Goal: Task Accomplishment & Management: Complete application form

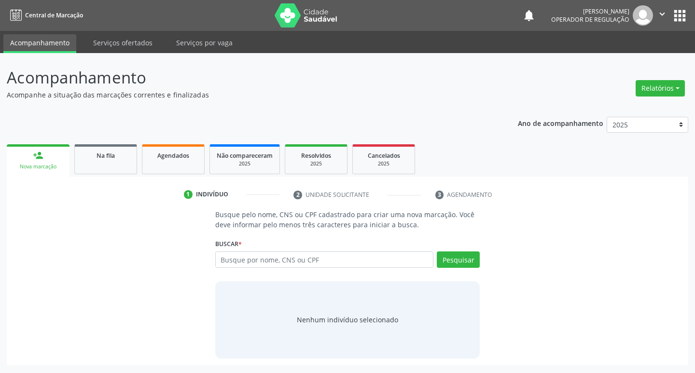
click at [257, 258] on input "text" at bounding box center [324, 260] width 219 height 16
type input "702900531651579"
click at [448, 260] on button "Pesquisar" at bounding box center [458, 260] width 43 height 16
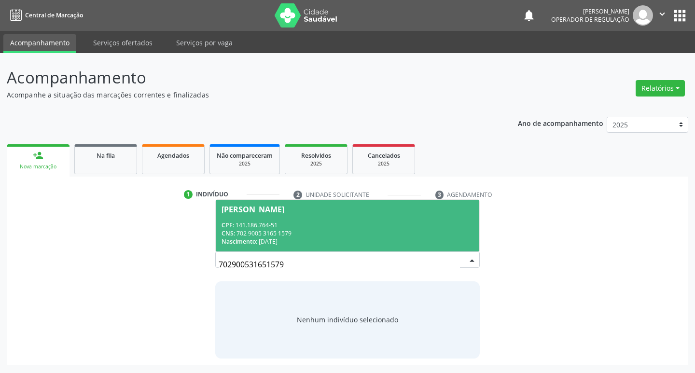
click at [289, 223] on div "CPF: 141.186.764-51" at bounding box center [348, 225] width 253 height 8
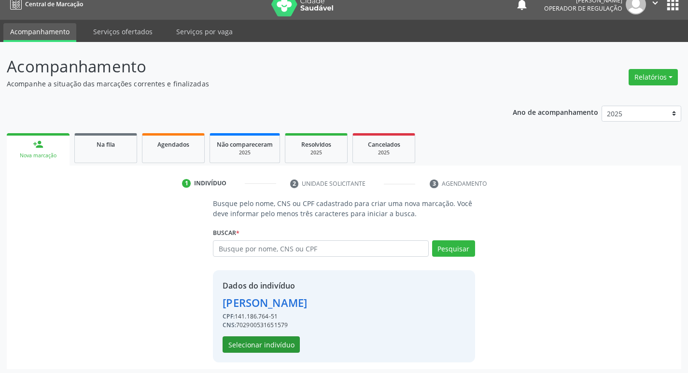
scroll to position [14, 0]
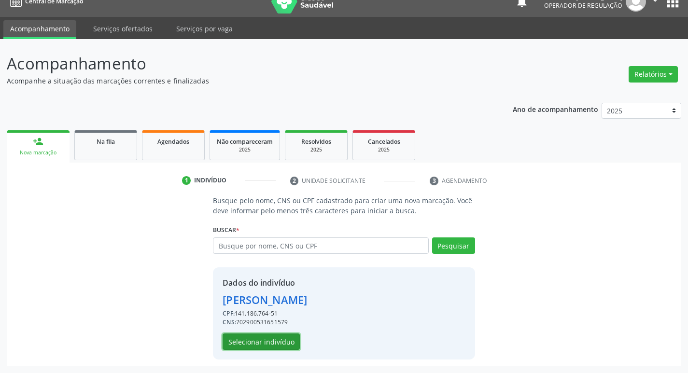
click at [271, 341] on button "Selecionar indivíduo" at bounding box center [261, 342] width 77 height 16
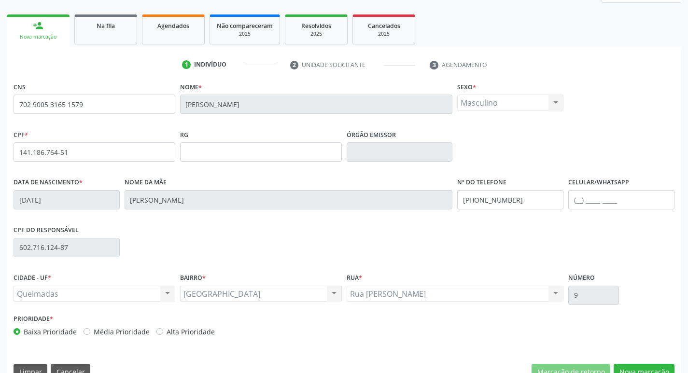
scroll to position [150, 0]
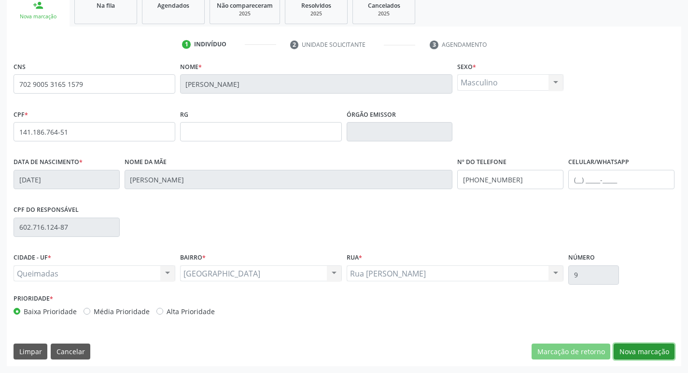
click at [630, 357] on button "Nova marcação" at bounding box center [644, 352] width 61 height 16
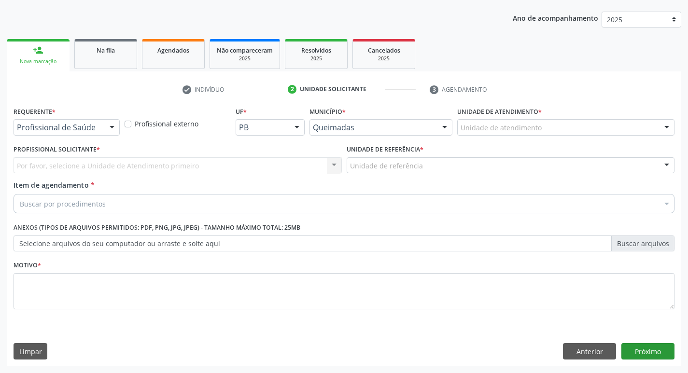
scroll to position [105, 0]
click at [68, 132] on div "Profissional de Saúde" at bounding box center [67, 127] width 106 height 16
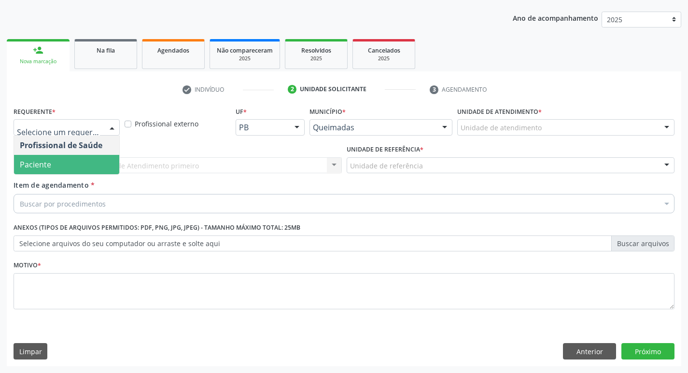
click at [76, 169] on span "Paciente" at bounding box center [66, 164] width 105 height 19
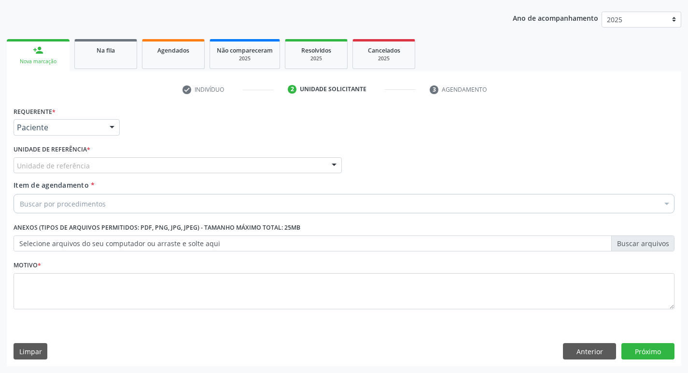
click at [84, 160] on div "Unidade de referência" at bounding box center [178, 165] width 328 height 16
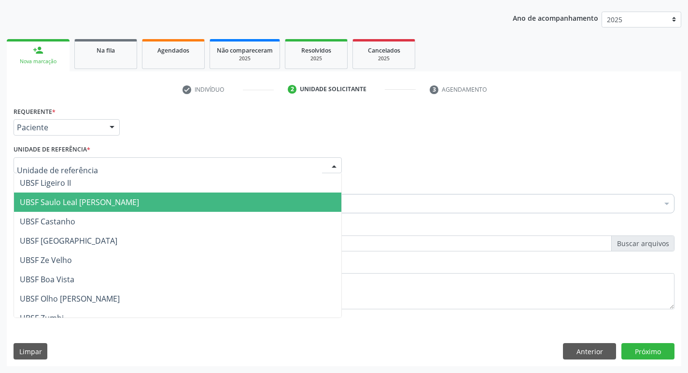
click at [117, 202] on span "UBSF Saulo Leal [PERSON_NAME]" at bounding box center [79, 202] width 119 height 11
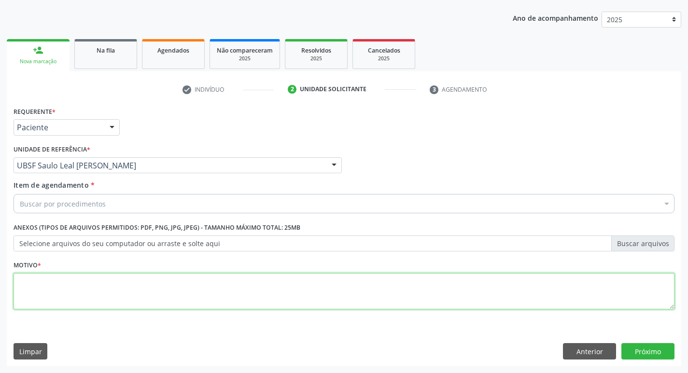
click at [55, 286] on textarea at bounding box center [344, 291] width 661 height 37
type textarea "AVALIACAO"
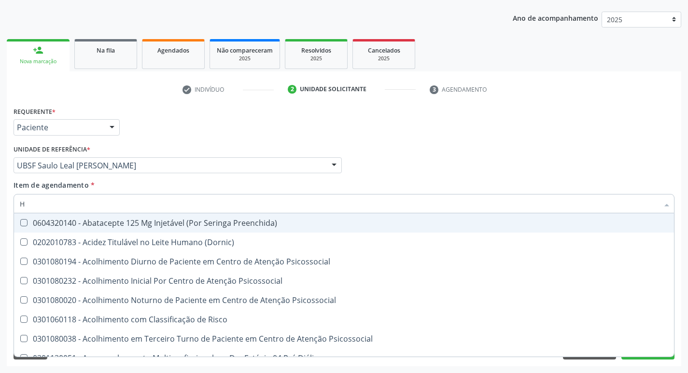
type input "HEMOGR"
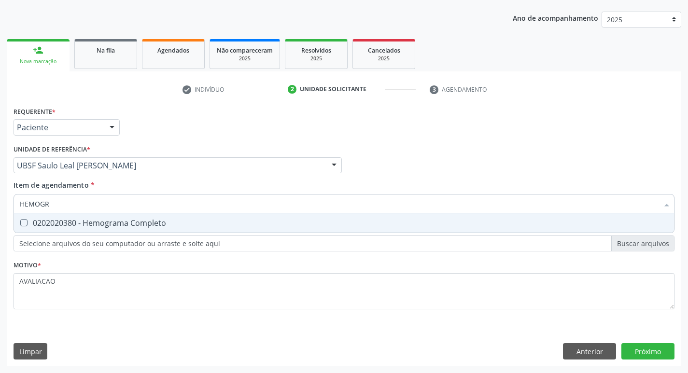
click at [103, 227] on div "0202020380 - Hemograma Completo" at bounding box center [344, 223] width 649 height 8
checkbox Completo "true"
type input "HEMOG"
checkbox Completo "false"
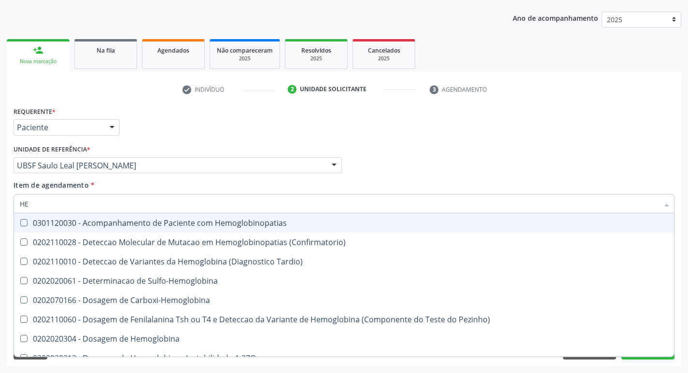
type input "H"
checkbox Completo "false"
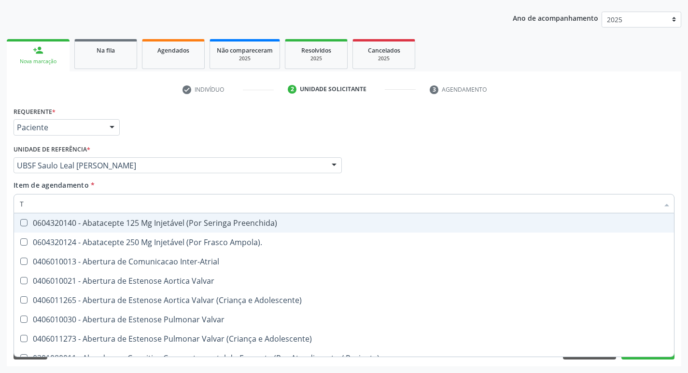
type input "TG"
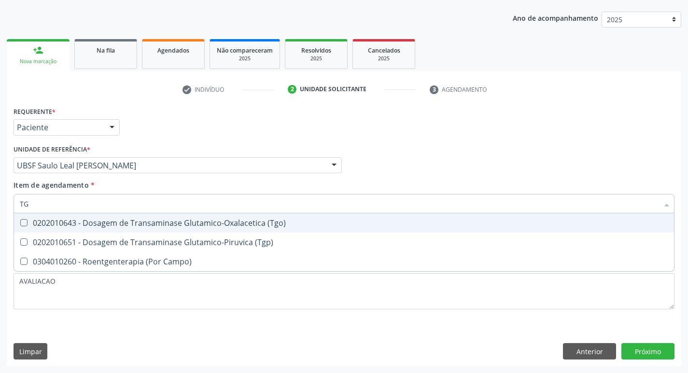
drag, startPoint x: 103, startPoint y: 228, endPoint x: 107, endPoint y: 243, distance: 15.5
click at [103, 227] on div "0202010643 - Dosagem de Transaminase Glutamico-Oxalacetica (Tgo)" at bounding box center [344, 223] width 649 height 8
checkbox \(Tgo\) "true"
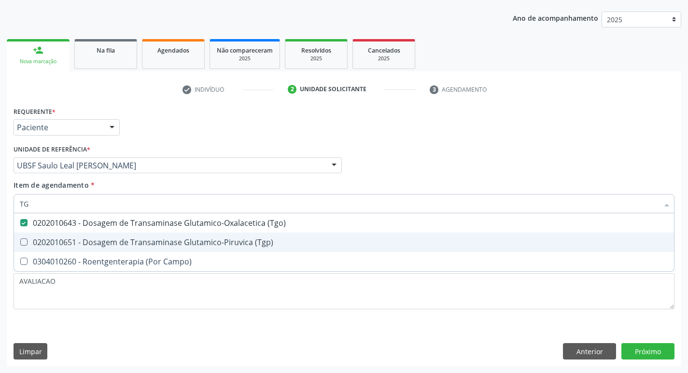
click at [108, 245] on div "0202010651 - Dosagem de Transaminase Glutamico-Piruvica (Tgp)" at bounding box center [344, 243] width 649 height 8
checkbox \(Tgp\) "true"
type input "T"
checkbox \(Tgo\) "false"
checkbox \(Tgp\) "false"
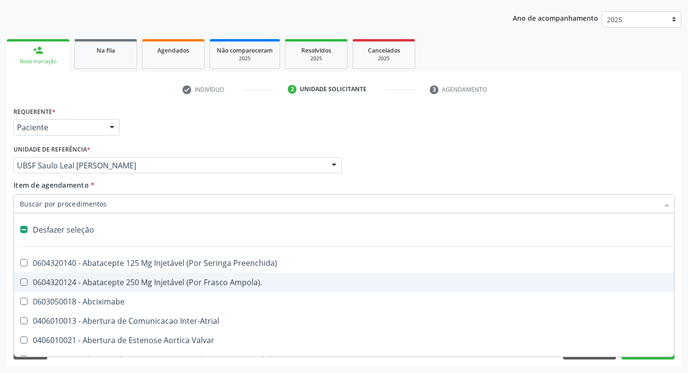
type input "V"
checkbox Cornea "true"
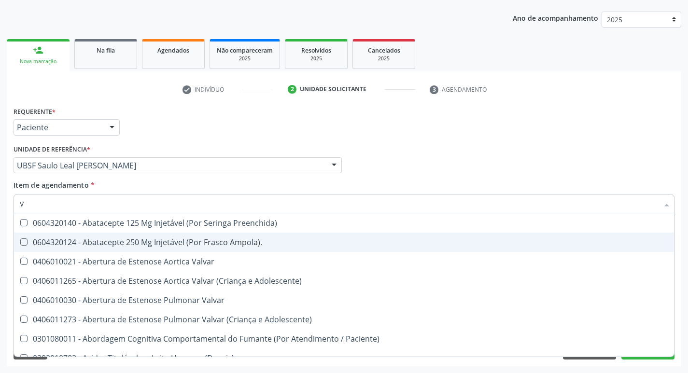
type input "VI"
checkbox Psicoterapia "true"
checkbox \(Tgp\) "false"
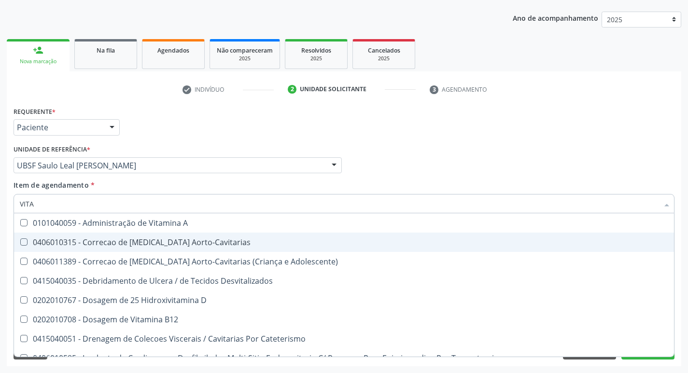
type input "VITAM"
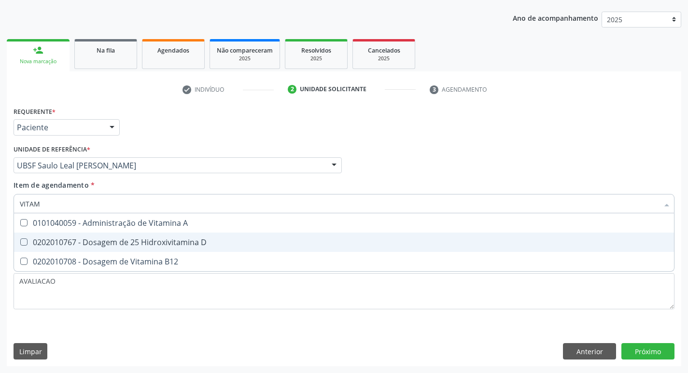
click at [108, 245] on div "0202010767 - Dosagem de 25 Hidroxivitamina D" at bounding box center [344, 243] width 649 height 8
checkbox D "true"
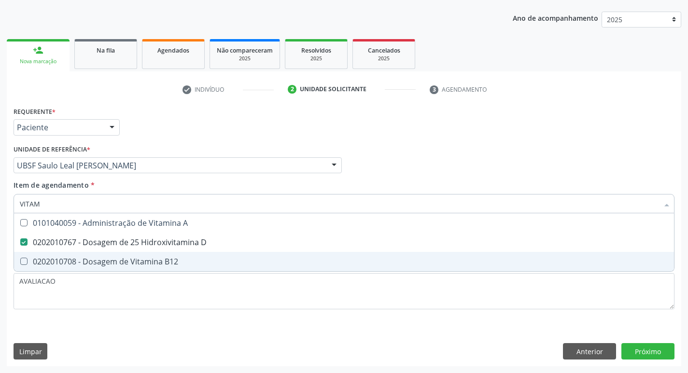
click at [105, 260] on div "0202010708 - Dosagem de Vitamina B12" at bounding box center [344, 262] width 649 height 8
checkbox B12 "true"
type input "VITA"
checkbox D "false"
checkbox B12 "false"
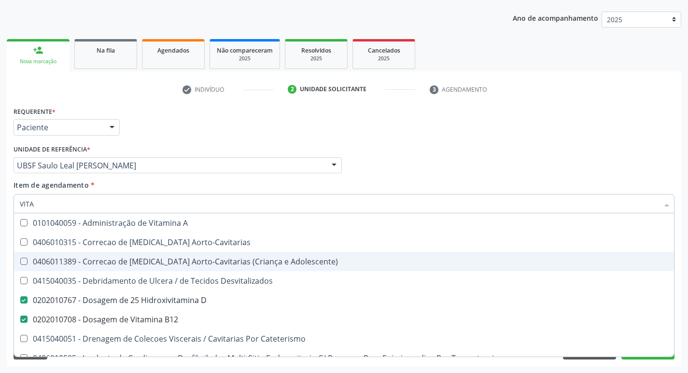
type input "VIT"
checkbox D "false"
checkbox Cateterismo "true"
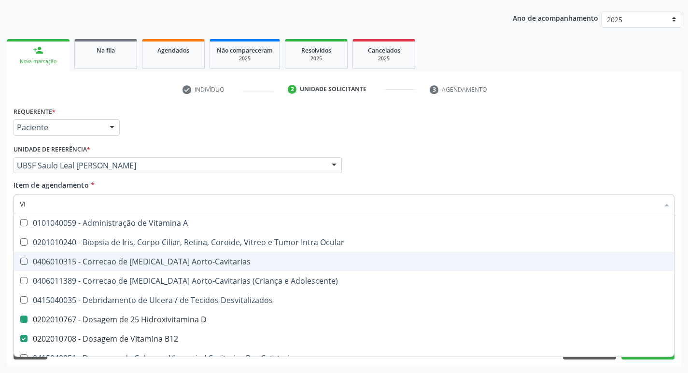
type input "V"
checkbox D "false"
checkbox B12 "false"
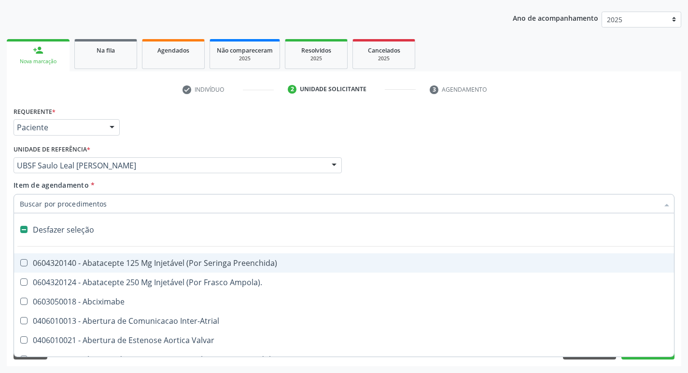
type input "U"
checkbox Cama "true"
checkbox Personalizada "true"
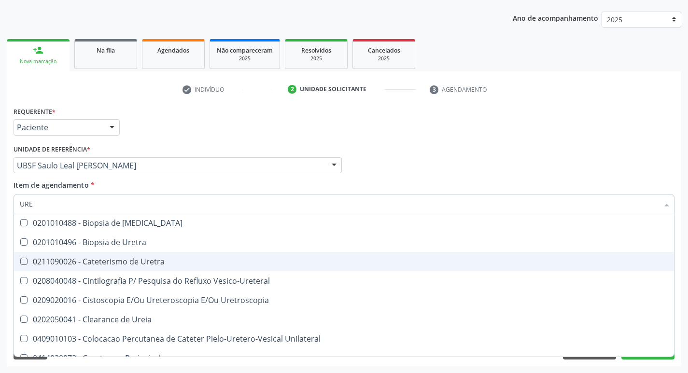
type input "UREI"
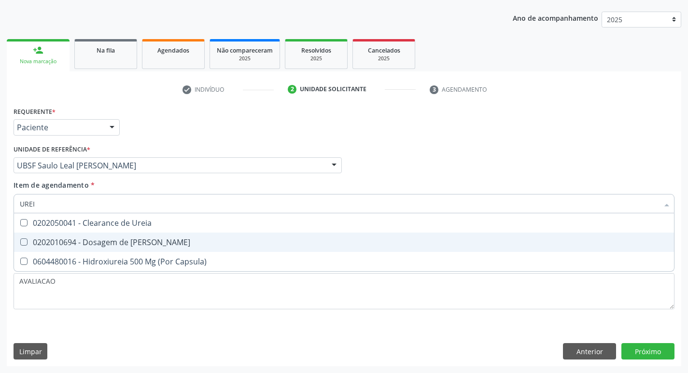
click at [98, 245] on div "0202010694 - Dosagem de [PERSON_NAME]" at bounding box center [344, 243] width 649 height 8
checkbox Ureia "true"
type input "URE"
checkbox Ureia "false"
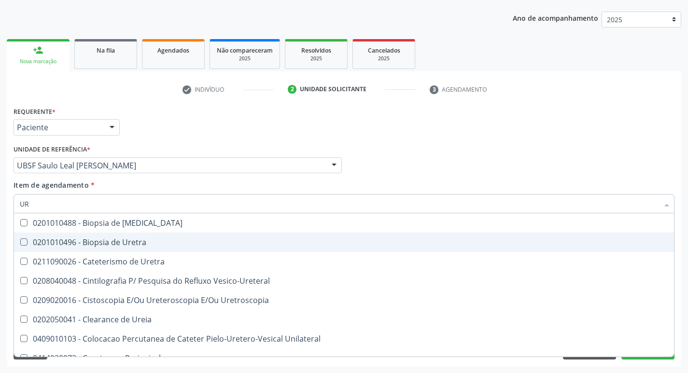
type input "U"
checkbox Ureia "false"
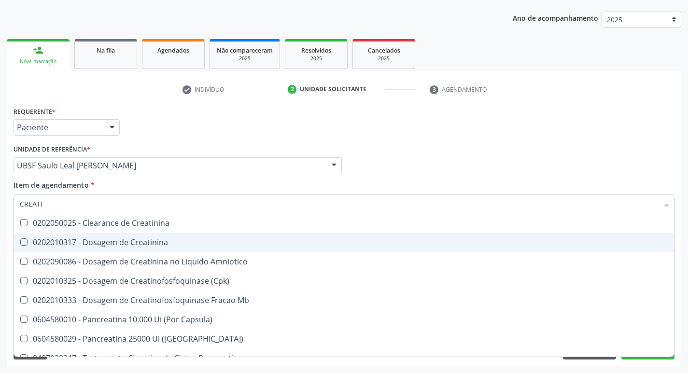
type input "CREATIN"
click at [98, 245] on div "0202010317 - Dosagem de Creatinina" at bounding box center [344, 243] width 649 height 8
checkbox Creatinina "true"
type input "CRE"
checkbox Creatinina "false"
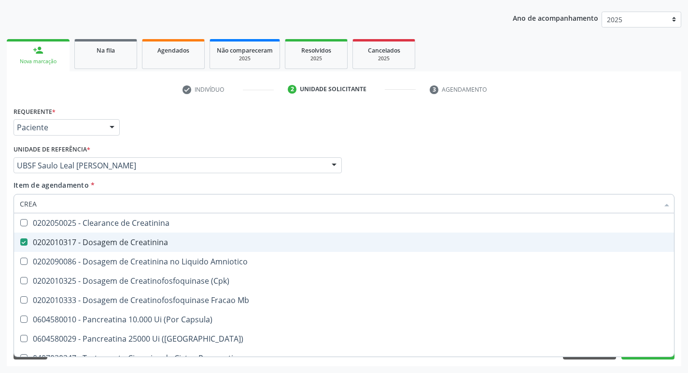
checkbox Amniotico "false"
checkbox Mb "false"
type input "C"
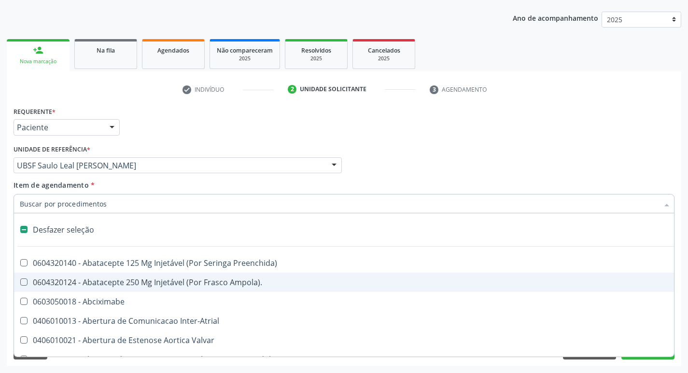
type input "2"
checkbox Total "true"
checkbox Biologica "true"
checkbox Congenita "true"
checkbox Adolescente\) "true"
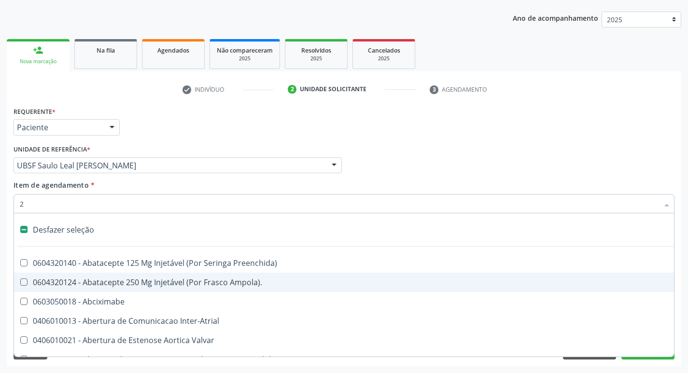
checkbox Congenita "true"
checkbox Adolescente\) "true"
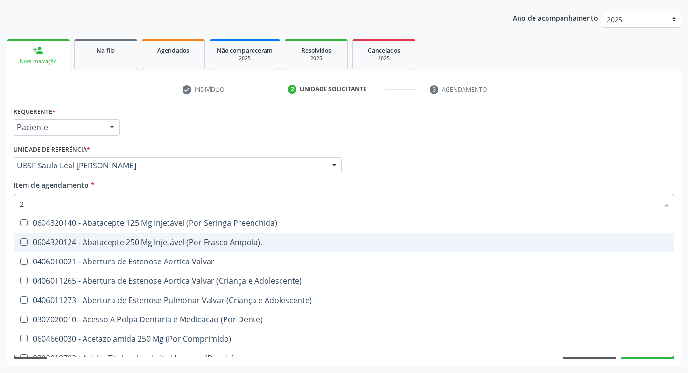
type input "20205001"
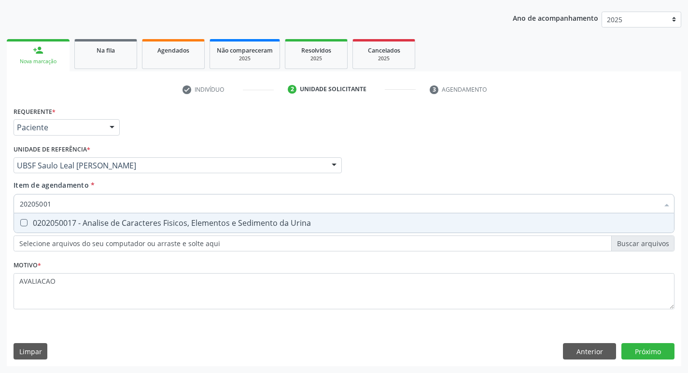
click at [176, 225] on div "0202050017 - Analise de Caracteres Fisicos, Elementos e Sedimento da Urina" at bounding box center [344, 223] width 649 height 8
checkbox Urina "true"
click at [649, 349] on div "Requerente * Paciente Profissional de Saúde Paciente Nenhum resultado encontrad…" at bounding box center [344, 235] width 675 height 262
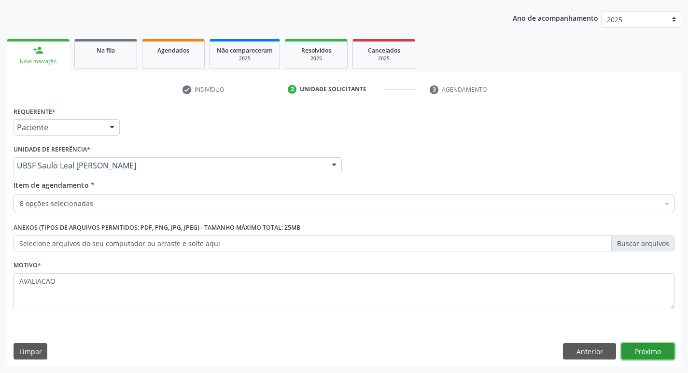
click at [645, 356] on button "Próximo" at bounding box center [647, 351] width 53 height 16
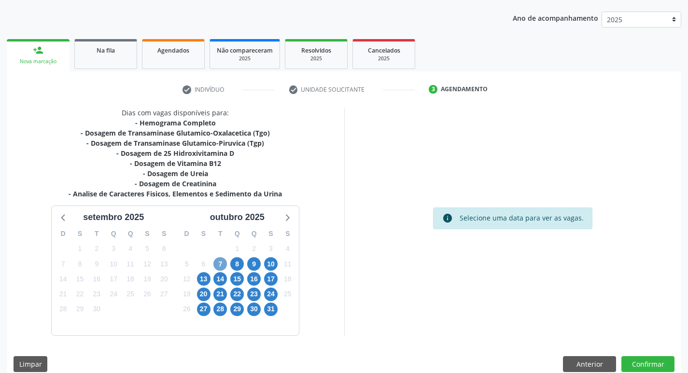
click at [218, 269] on span "7" at bounding box center [220, 264] width 14 height 14
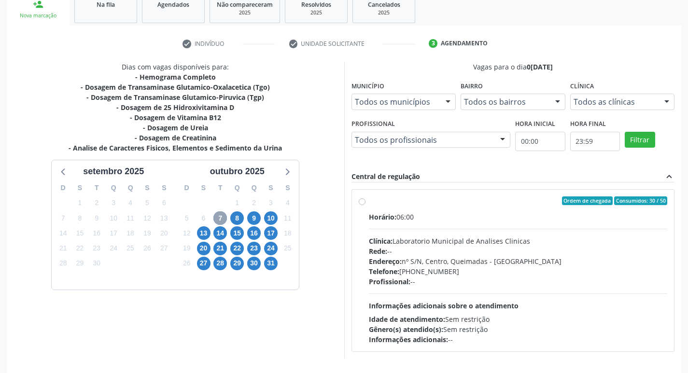
scroll to position [186, 0]
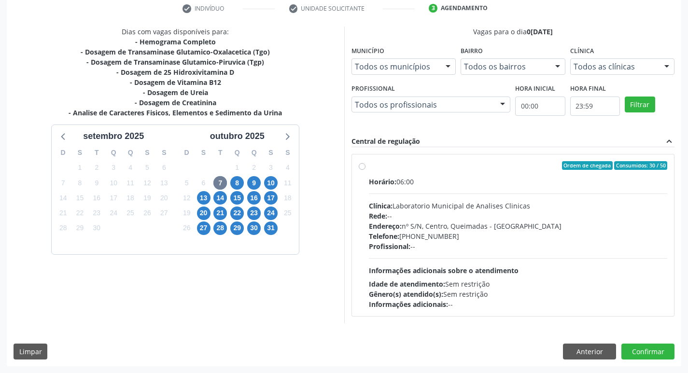
click at [479, 268] on span "Informações adicionais sobre o atendimento" at bounding box center [444, 270] width 150 height 9
click at [366, 170] on input "Ordem de chegada Consumidos: 30 / 50 Horário: 06:00 Clínica: Laboratorio Munici…" at bounding box center [362, 165] width 7 height 9
radio input "true"
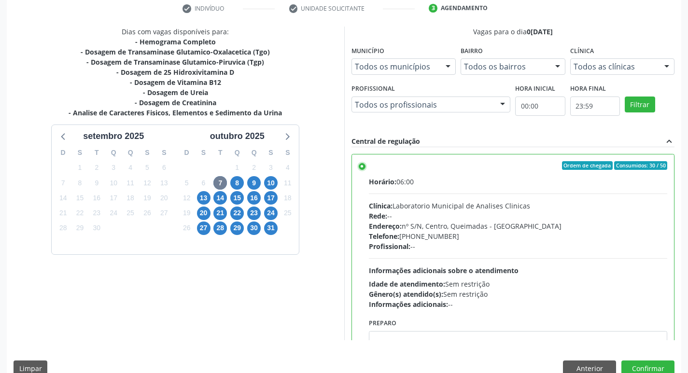
scroll to position [48, 0]
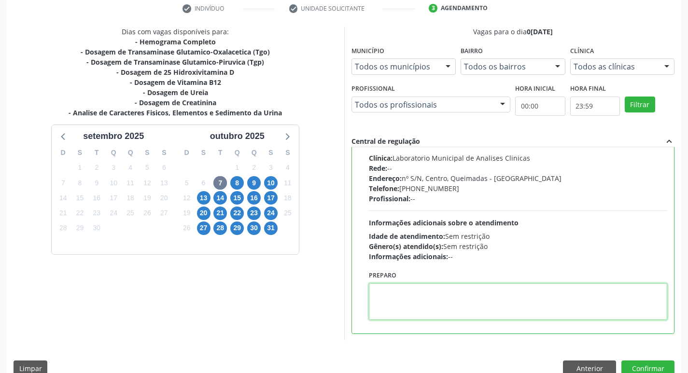
click at [422, 301] on textarea at bounding box center [518, 301] width 299 height 37
paste textarea "IR EM [GEOGRAPHIC_DATA]"
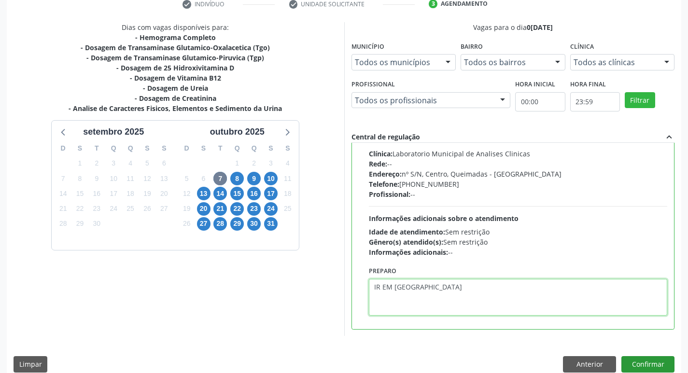
scroll to position [204, 0]
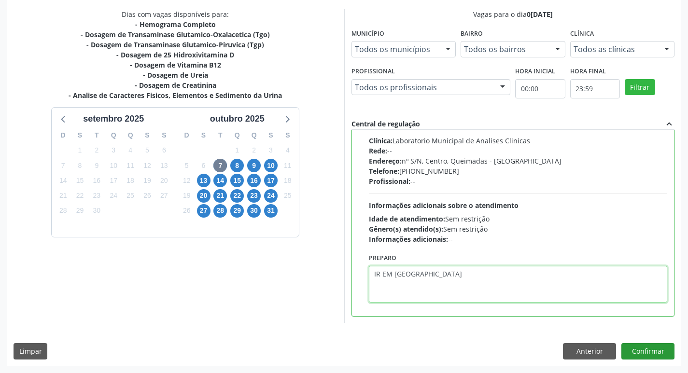
type textarea "IR EM [GEOGRAPHIC_DATA]"
click at [633, 353] on button "Confirmar" at bounding box center [647, 351] width 53 height 16
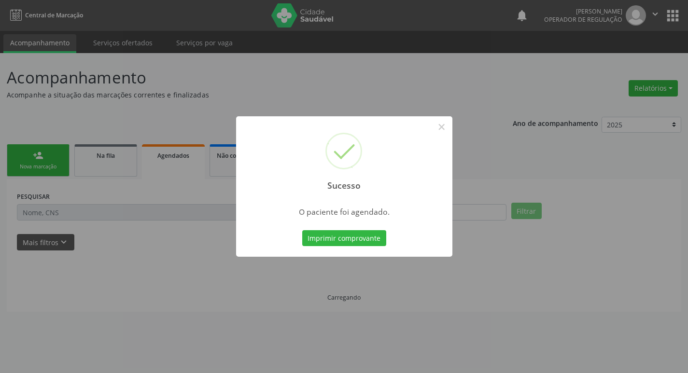
scroll to position [0, 0]
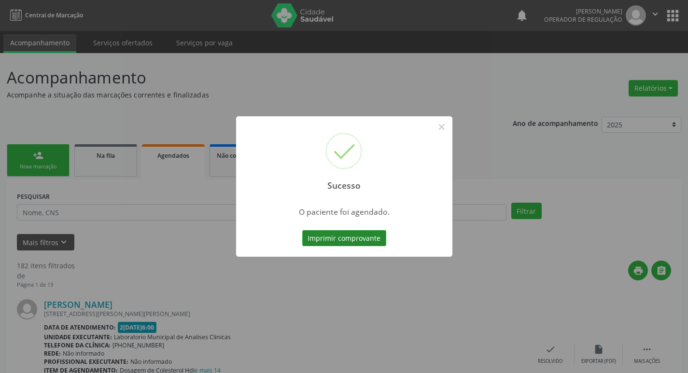
click at [333, 236] on button "Imprimir comprovante" at bounding box center [344, 238] width 84 height 16
